Goal: Transaction & Acquisition: Purchase product/service

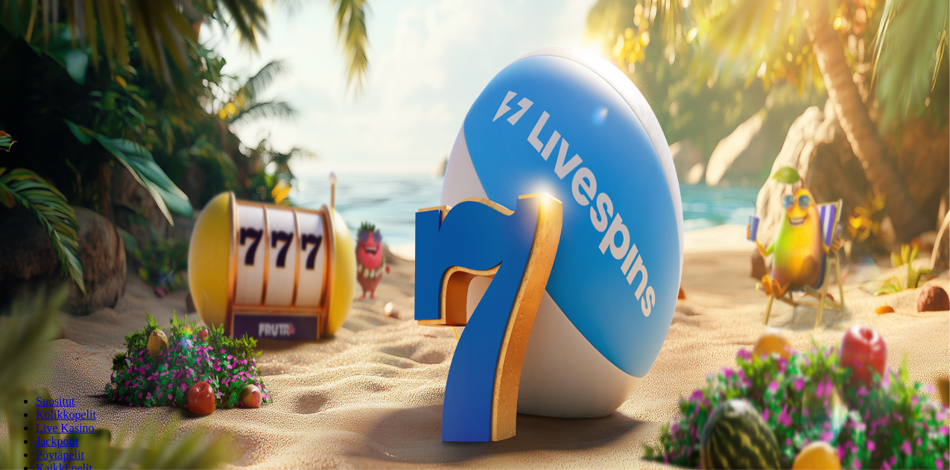
click at [86, 113] on span "Tarjoukset" at bounding box center [61, 107] width 50 height 13
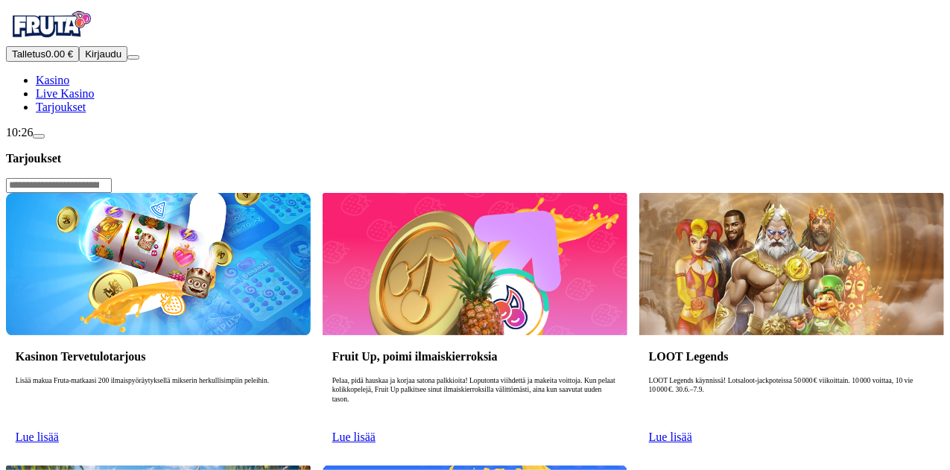
click at [59, 431] on span "Lue lisää" at bounding box center [37, 437] width 43 height 13
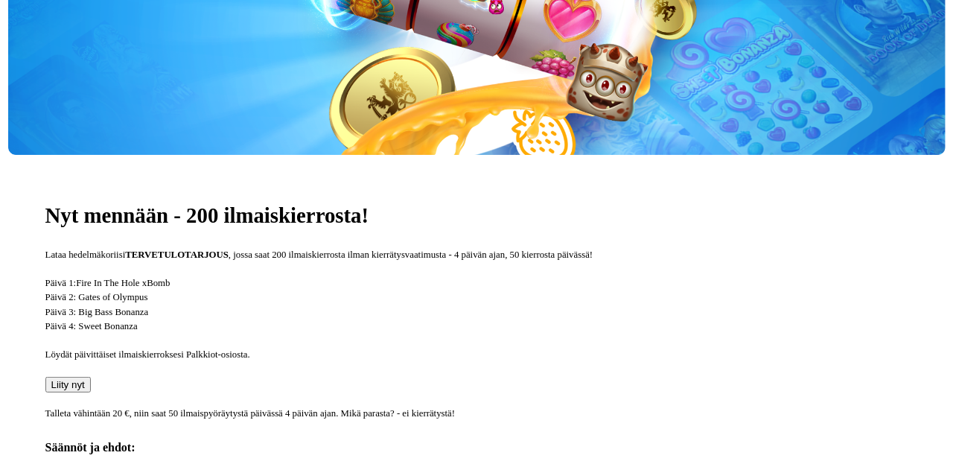
scroll to position [323, 0]
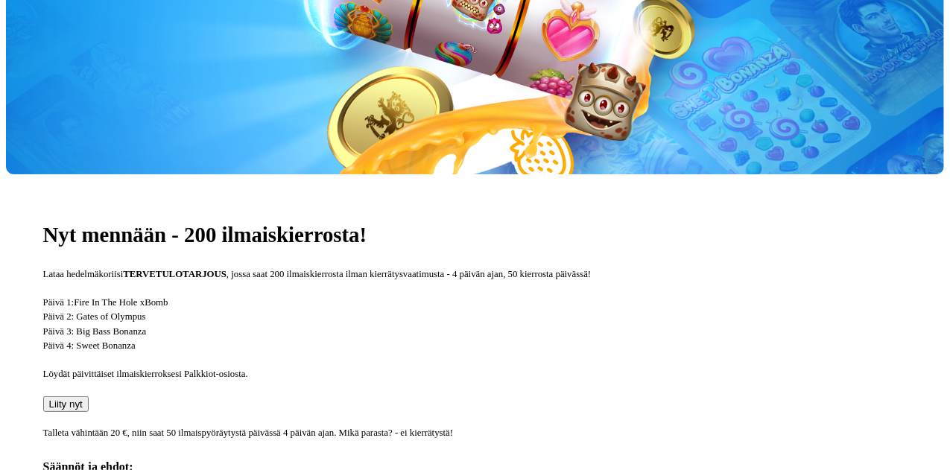
click at [83, 399] on span "Liity nyt" at bounding box center [66, 404] width 34 height 11
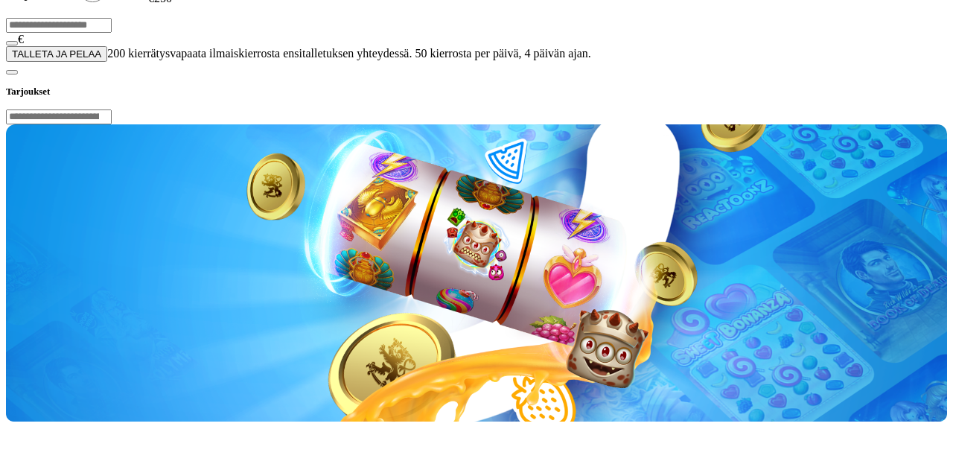
click at [112, 33] on input "***" at bounding box center [59, 25] width 106 height 15
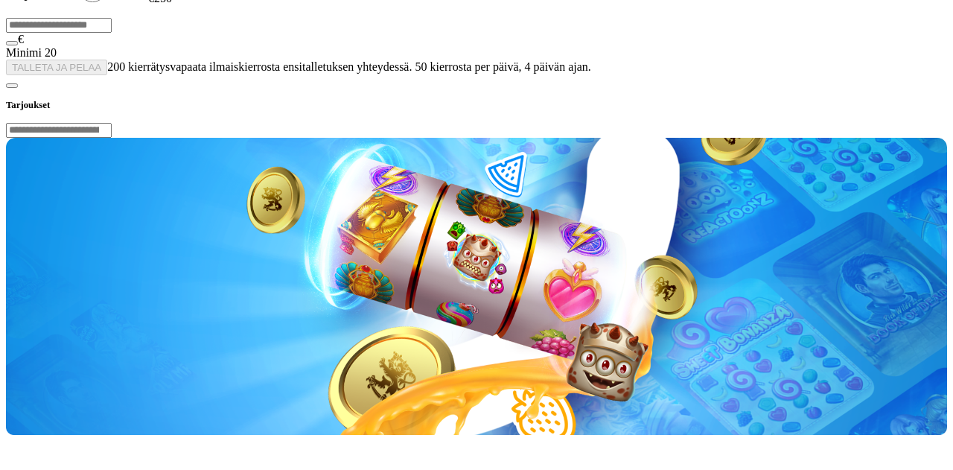
type input "*"
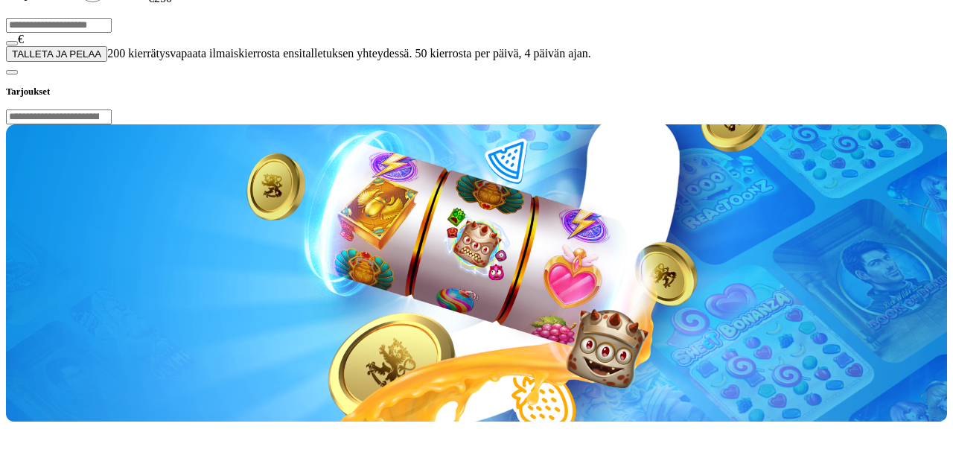
type input "**"
click at [101, 60] on span "TALLETA JA PELAA" at bounding box center [56, 53] width 89 height 11
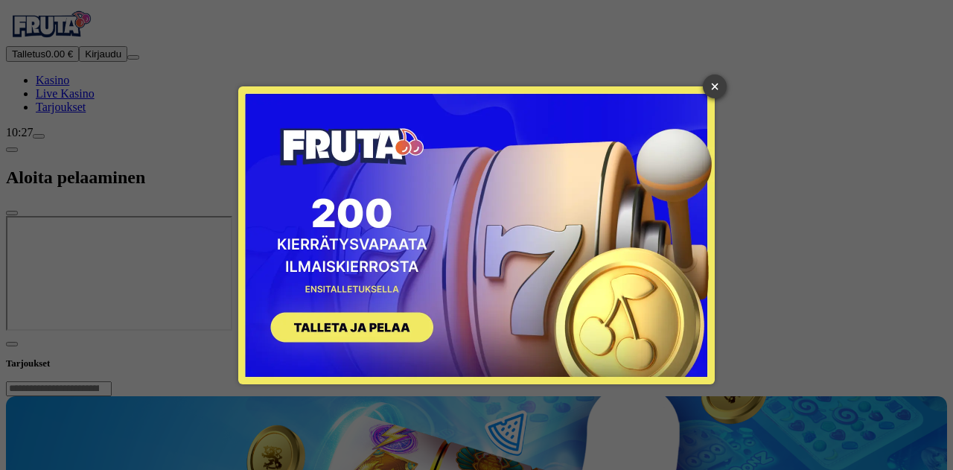
click at [711, 87] on link "×" at bounding box center [715, 86] width 24 height 24
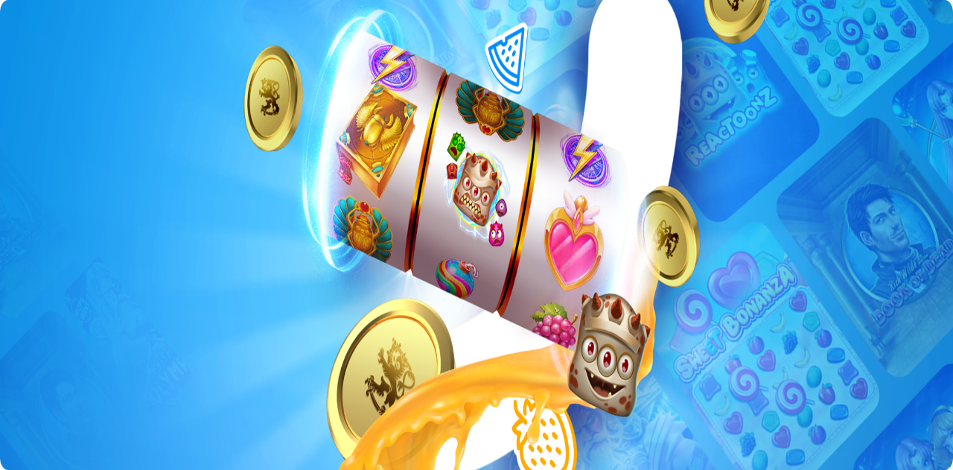
click at [98, 60] on span "Kirjaudu" at bounding box center [103, 53] width 36 height 11
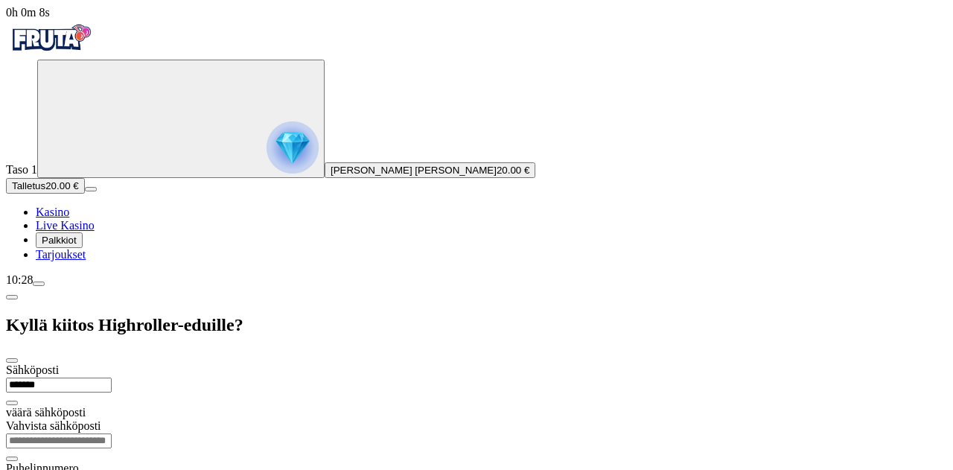
type input "**********"
click at [112, 420] on input "email" at bounding box center [59, 427] width 106 height 15
type input "**********"
type input "*********"
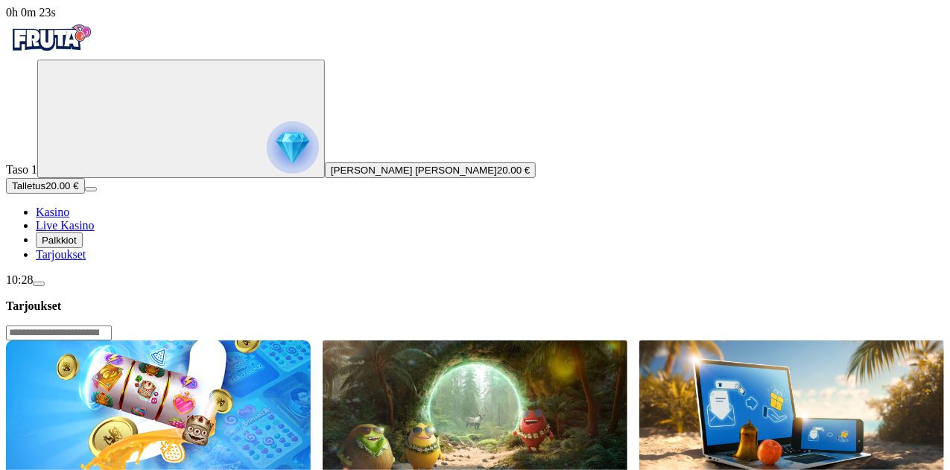
click at [112, 326] on input "Search" at bounding box center [59, 333] width 106 height 15
click at [77, 246] on span "Palkkiot" at bounding box center [59, 240] width 35 height 11
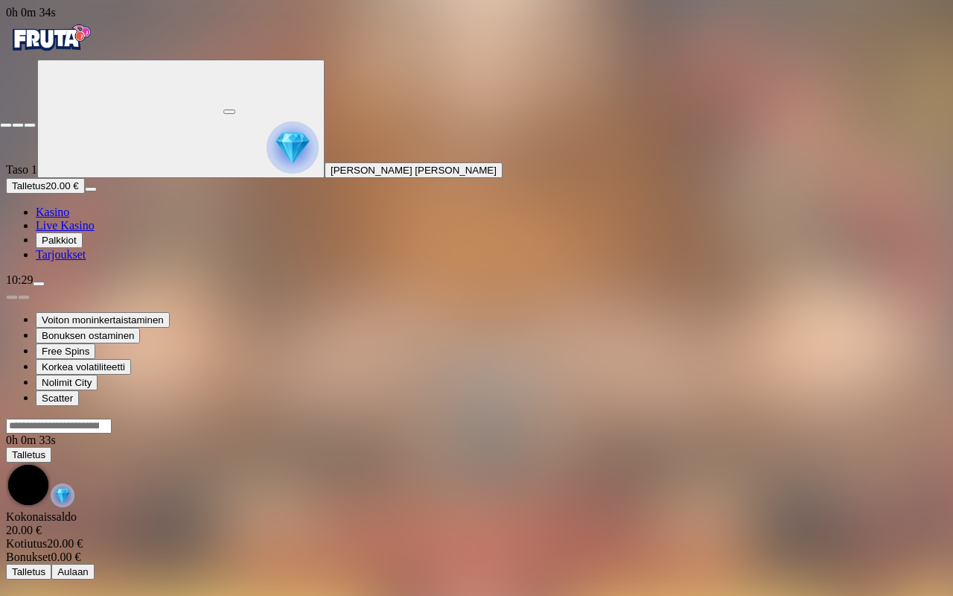
click at [30, 125] on span "fullscreen-exit icon" at bounding box center [30, 125] width 0 height 0
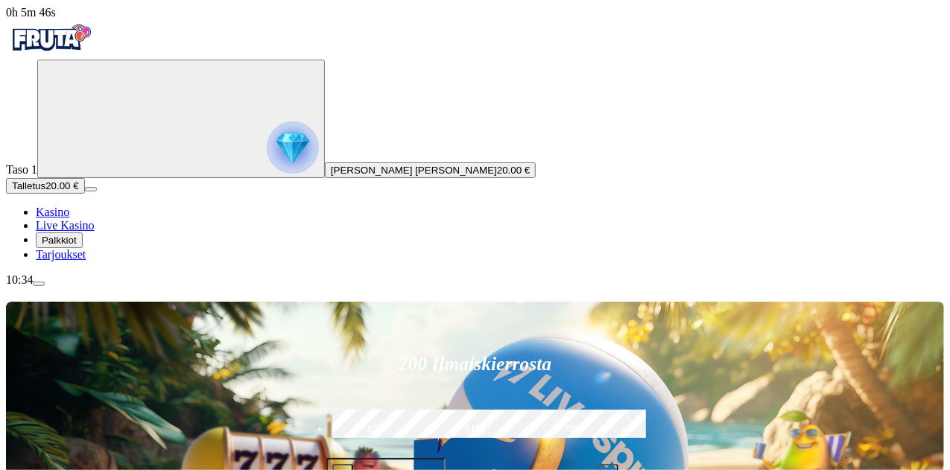
click at [267, 169] on img "Primary" at bounding box center [293, 147] width 52 height 52
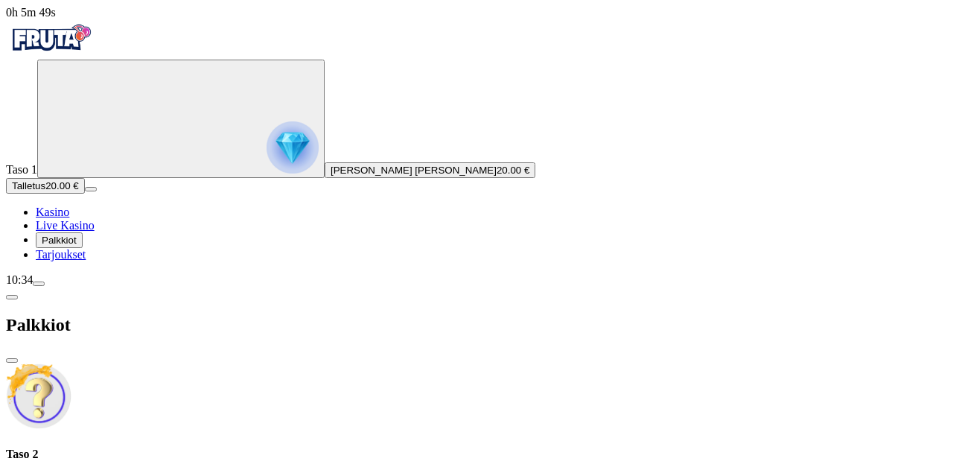
click at [12, 361] on span "close icon" at bounding box center [12, 361] width 0 height 0
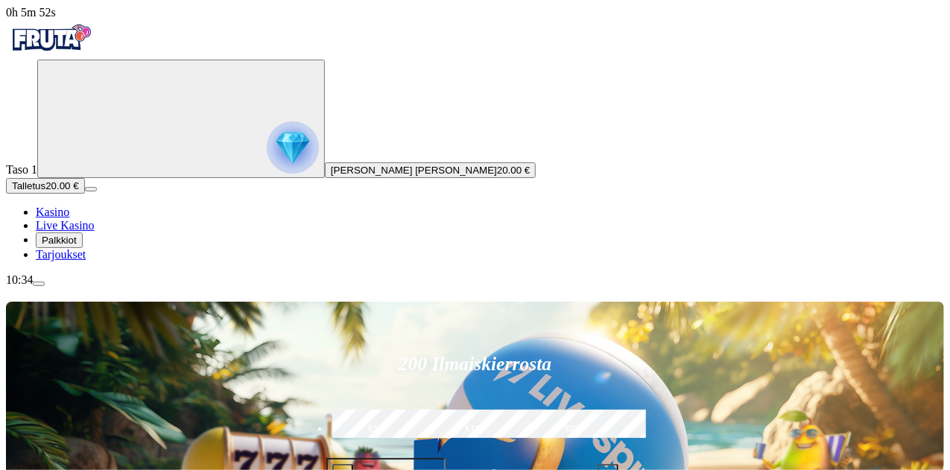
click at [267, 142] on img "Primary" at bounding box center [293, 147] width 52 height 52
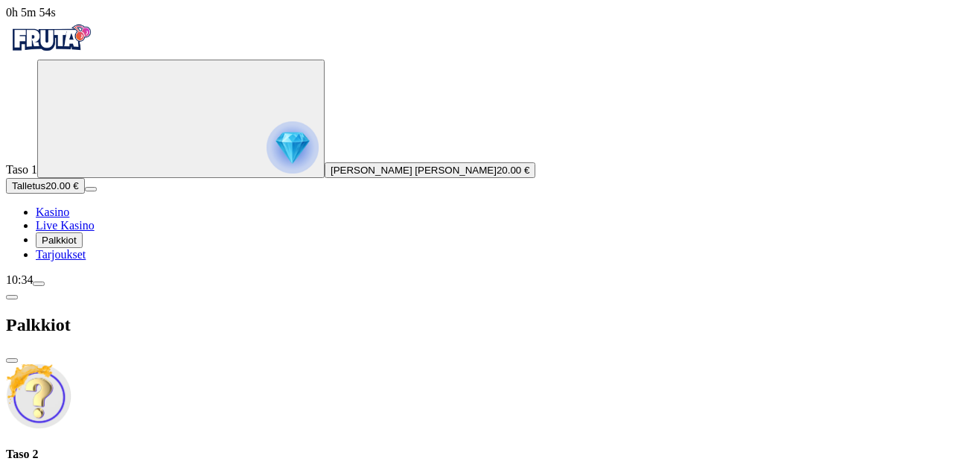
click at [72, 364] on img at bounding box center [39, 397] width 66 height 66
click at [12, 297] on span "chevron-left icon" at bounding box center [12, 297] width 0 height 0
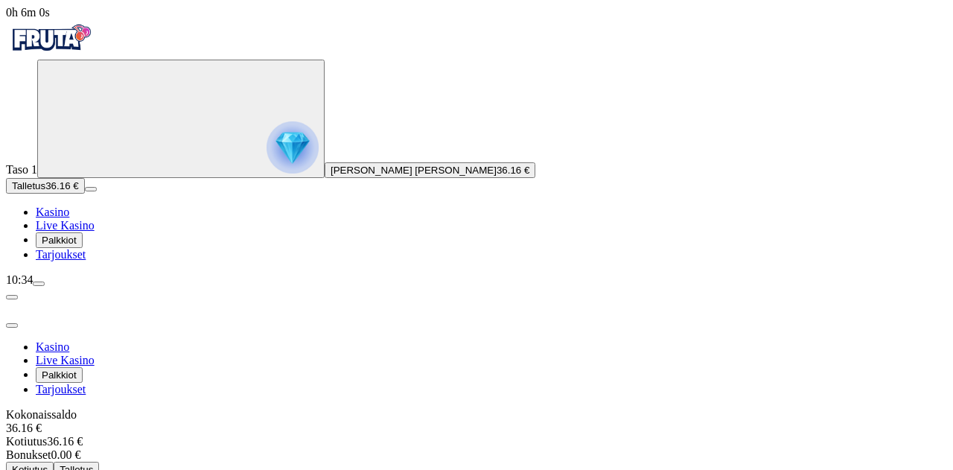
click at [48, 464] on span "Kotiutus" at bounding box center [30, 469] width 36 height 11
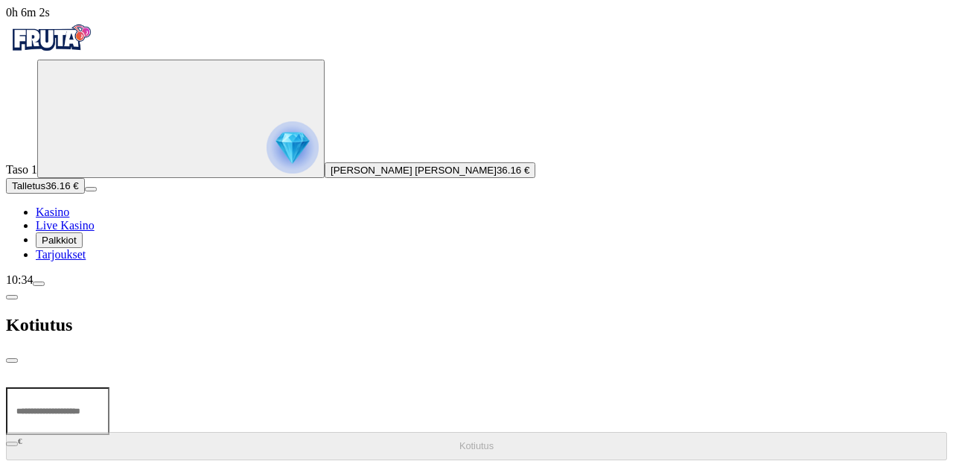
click at [109, 387] on input "number" at bounding box center [58, 411] width 104 height 48
type input "**"
click at [374, 432] on button "Kotiutus" at bounding box center [477, 446] width 942 height 28
click at [109, 387] on input "number" at bounding box center [58, 411] width 104 height 48
click at [12, 361] on span "close icon" at bounding box center [12, 361] width 0 height 0
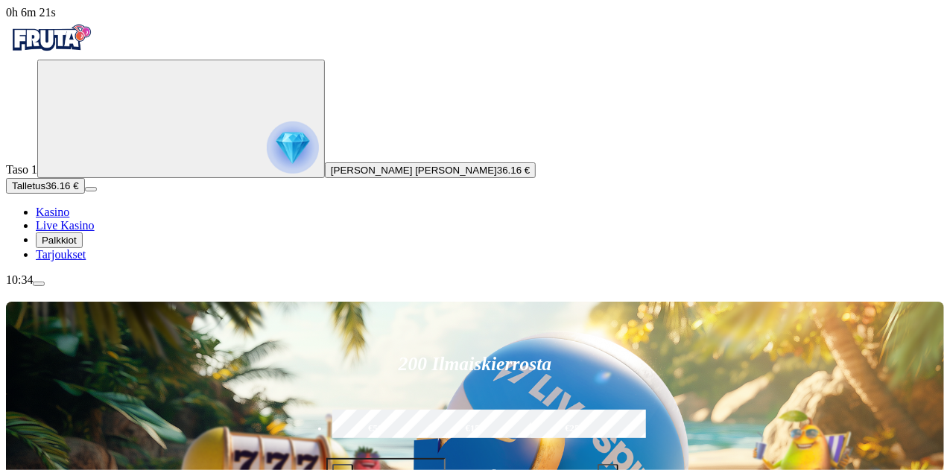
click at [331, 176] on span "[PERSON_NAME] [PERSON_NAME]" at bounding box center [414, 170] width 166 height 11
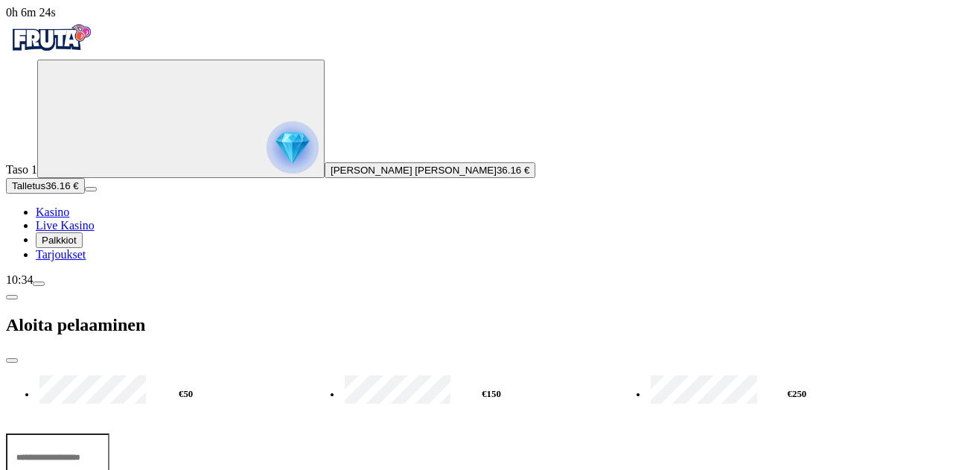
click at [95, 232] on link "Live Kasino" at bounding box center [65, 225] width 59 height 13
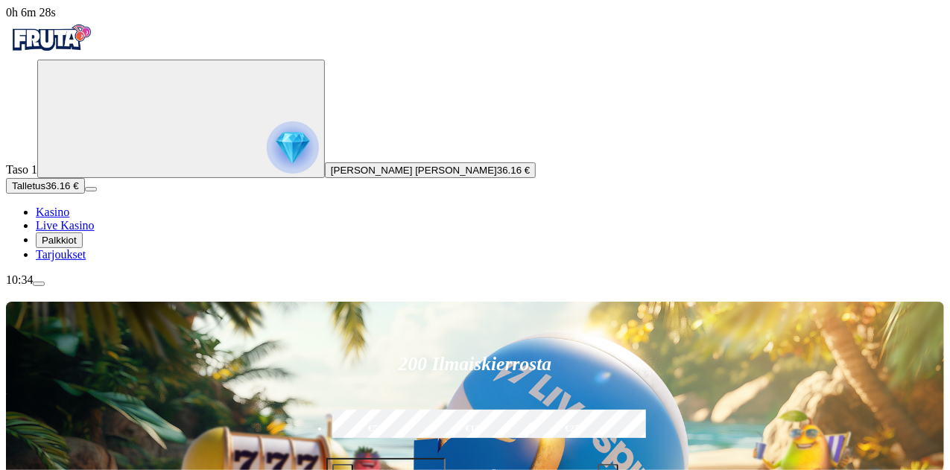
click at [39, 284] on span "menu icon" at bounding box center [39, 284] width 0 height 0
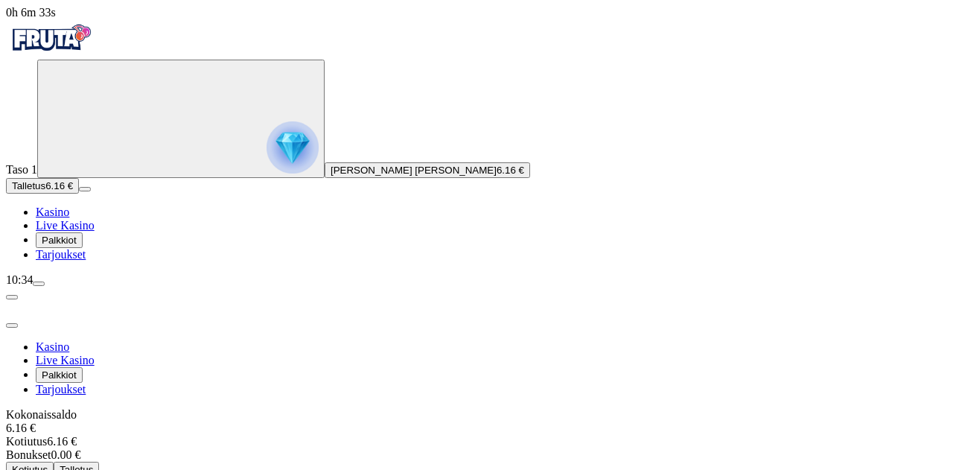
click at [12, 326] on span "close icon" at bounding box center [12, 326] width 0 height 0
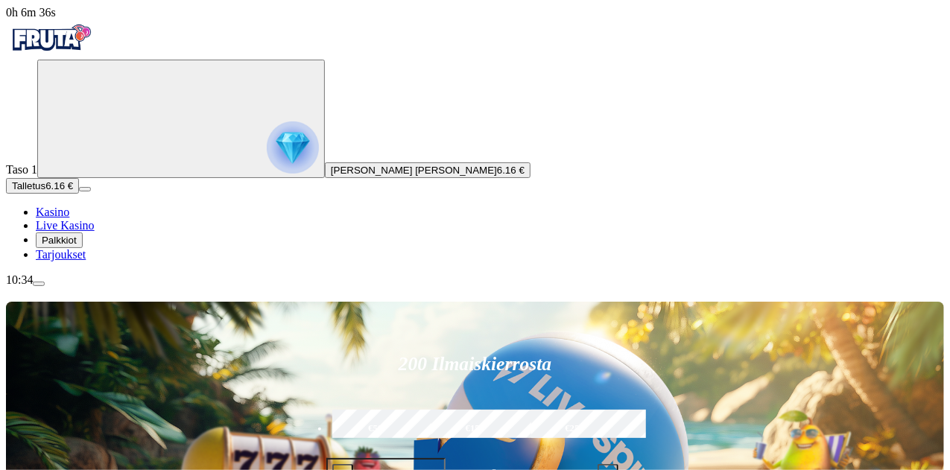
click at [69, 218] on span "Kasino" at bounding box center [53, 212] width 34 height 13
type input "**********"
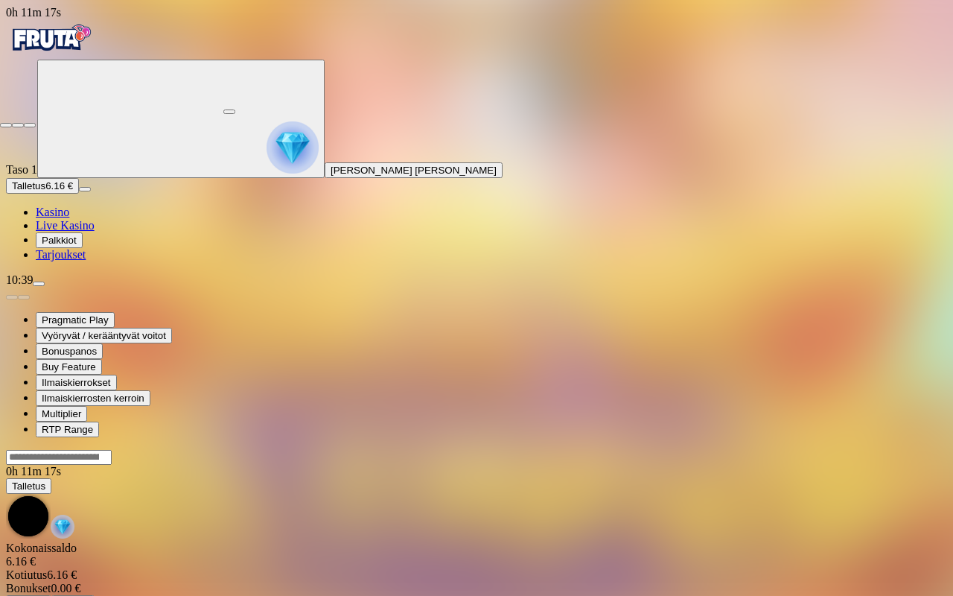
click at [6, 125] on span "close icon" at bounding box center [6, 125] width 0 height 0
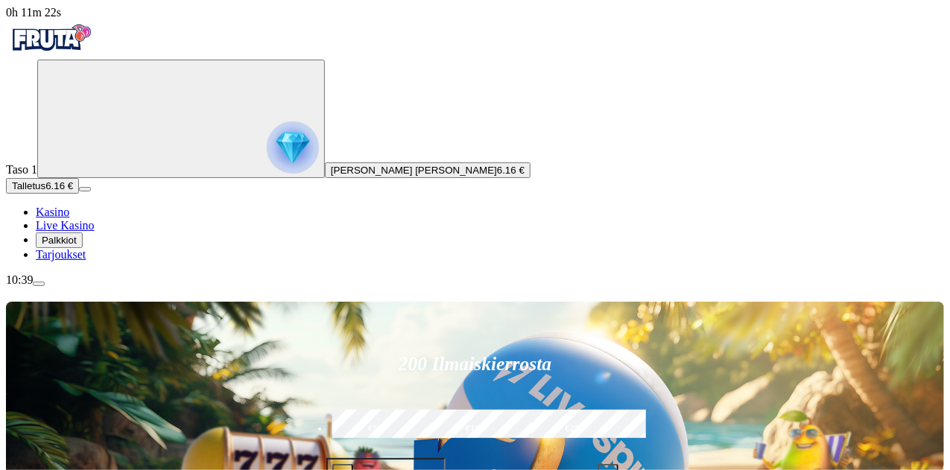
click at [95, 261] on nav "Kasino Live Kasino Palkkiot Tarjoukset" at bounding box center [475, 234] width 938 height 56
